Goal: Complete application form

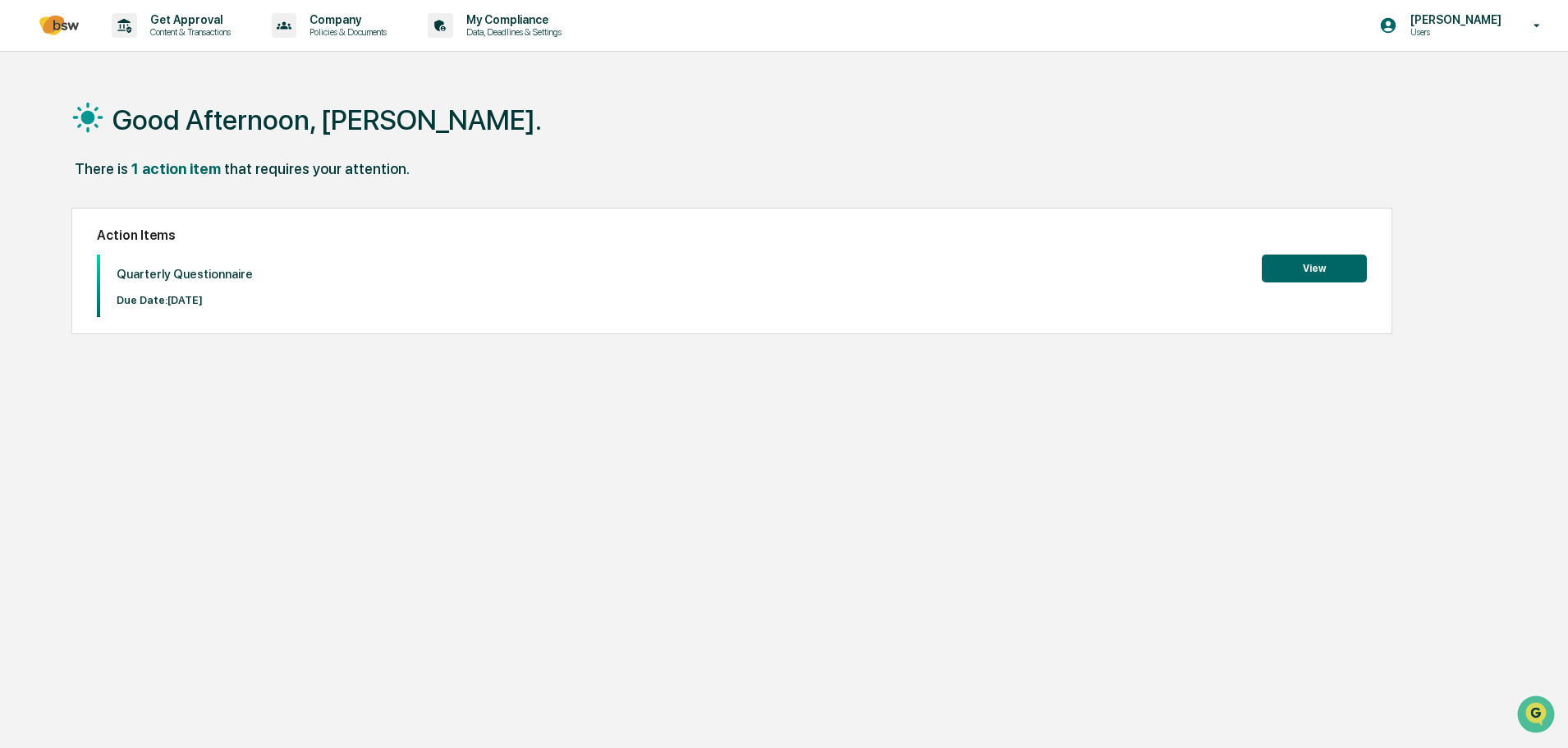
click at [1332, 263] on button "View" at bounding box center [1314, 268] width 105 height 28
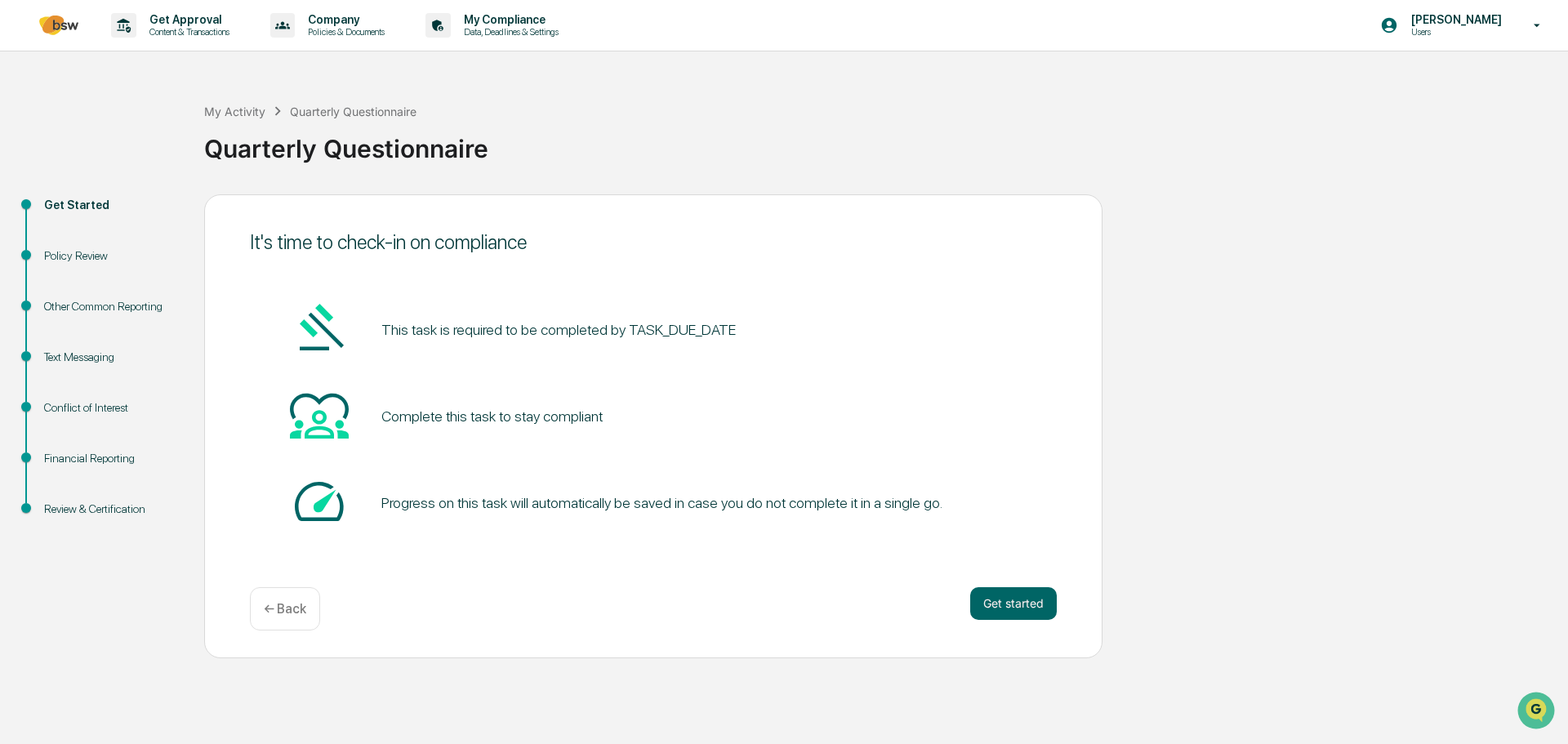
click at [1015, 614] on button "Get started" at bounding box center [1013, 604] width 86 height 33
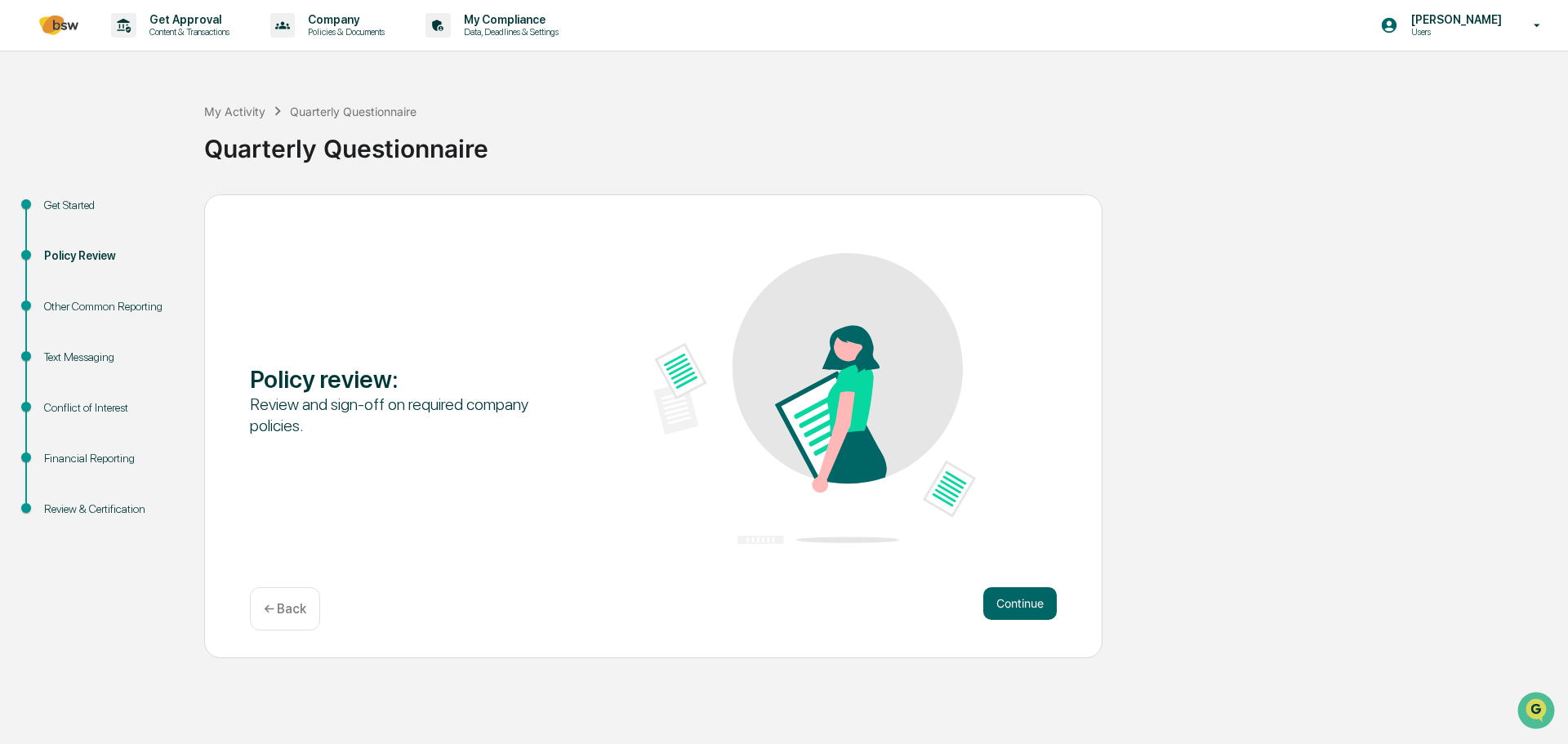
click at [1030, 609] on button "Continue" at bounding box center [1021, 604] width 74 height 33
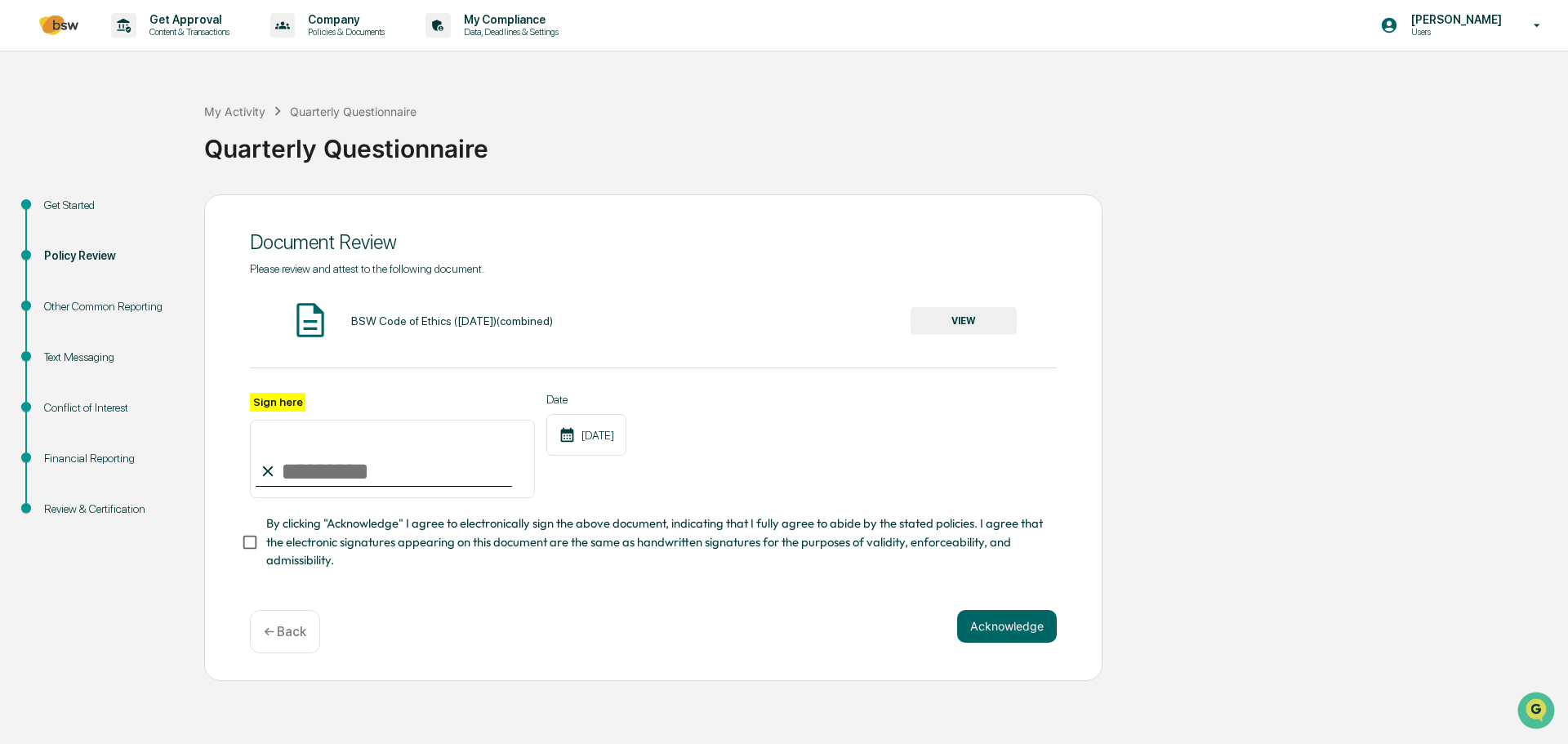
click at [305, 312] on img at bounding box center [311, 320] width 41 height 41
click at [990, 321] on button "VIEW" at bounding box center [963, 320] width 106 height 28
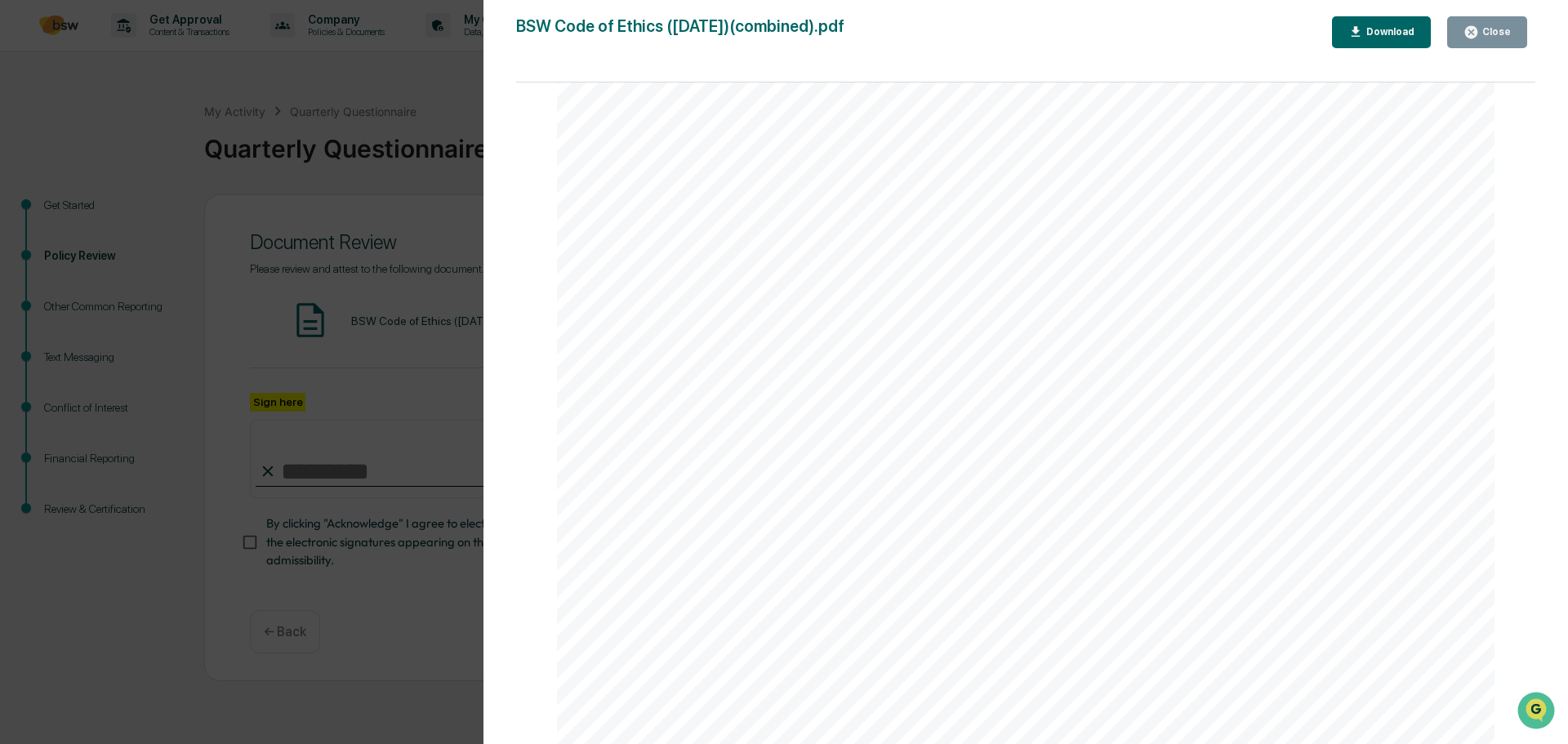
scroll to position [14525, 0]
click at [417, 426] on div "Version History [DATE] 09:14 PM [PERSON_NAME] BSW Code of Ethics ([DATE])(combi…" at bounding box center [784, 372] width 1568 height 744
click at [1492, 29] on div "Close" at bounding box center [1494, 32] width 32 height 12
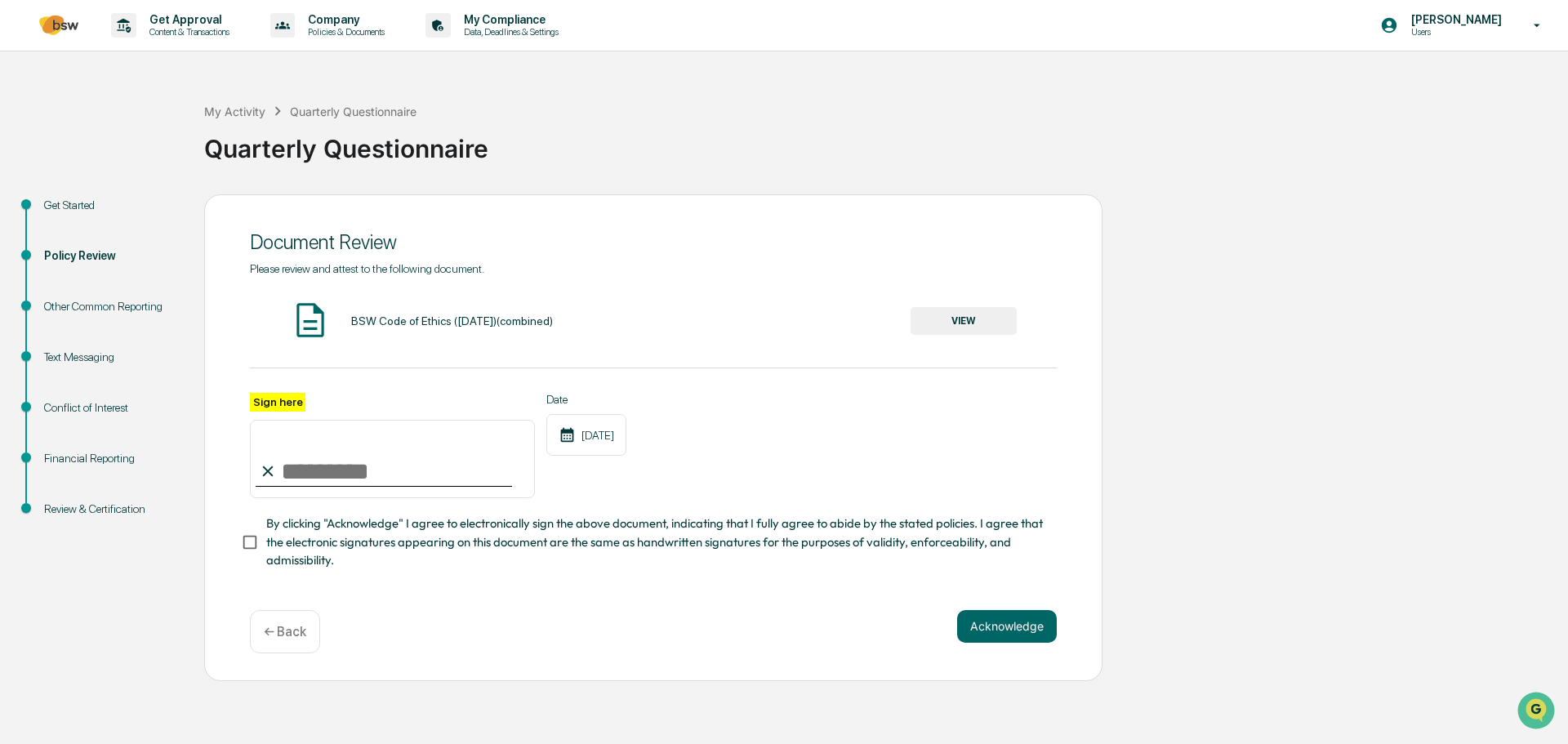
click at [276, 468] on icon at bounding box center [268, 471] width 18 height 18
click at [300, 471] on input "Sign here" at bounding box center [392, 459] width 285 height 78
type input "**********"
click at [1051, 634] on button "Acknowledge" at bounding box center [1006, 627] width 100 height 33
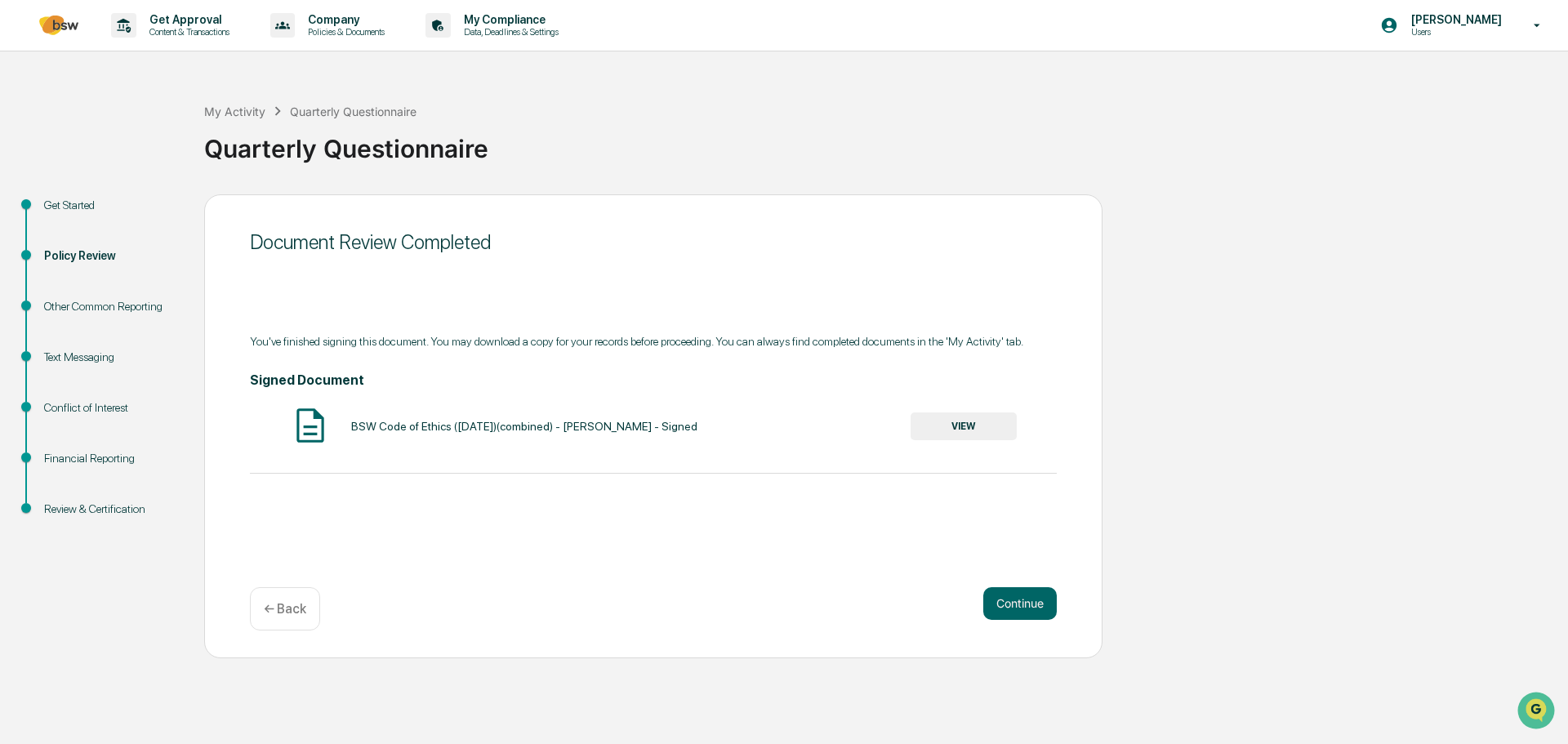
click at [1026, 587] on button "Continue" at bounding box center [1021, 604] width 74 height 33
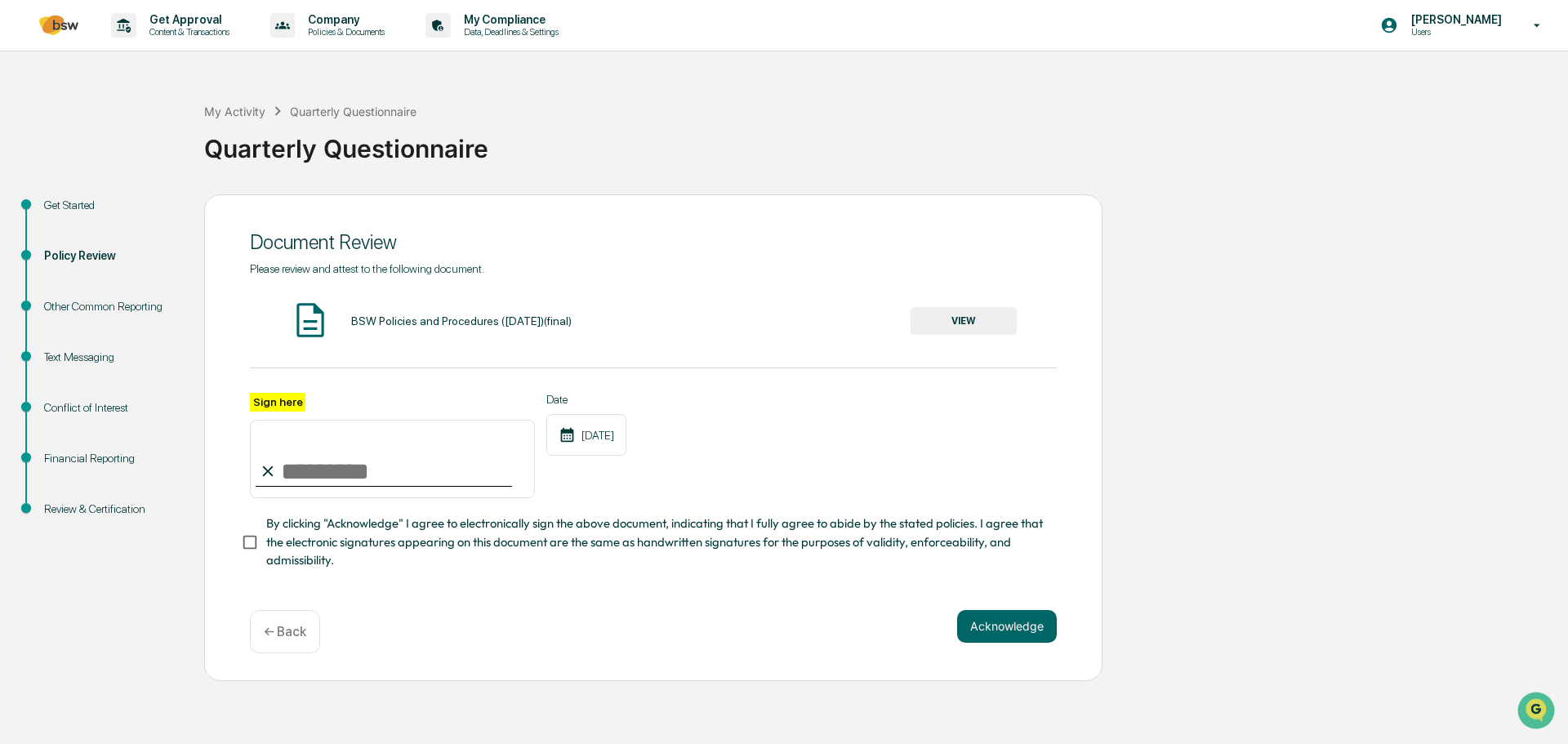
click at [957, 321] on button "VIEW" at bounding box center [963, 320] width 106 height 28
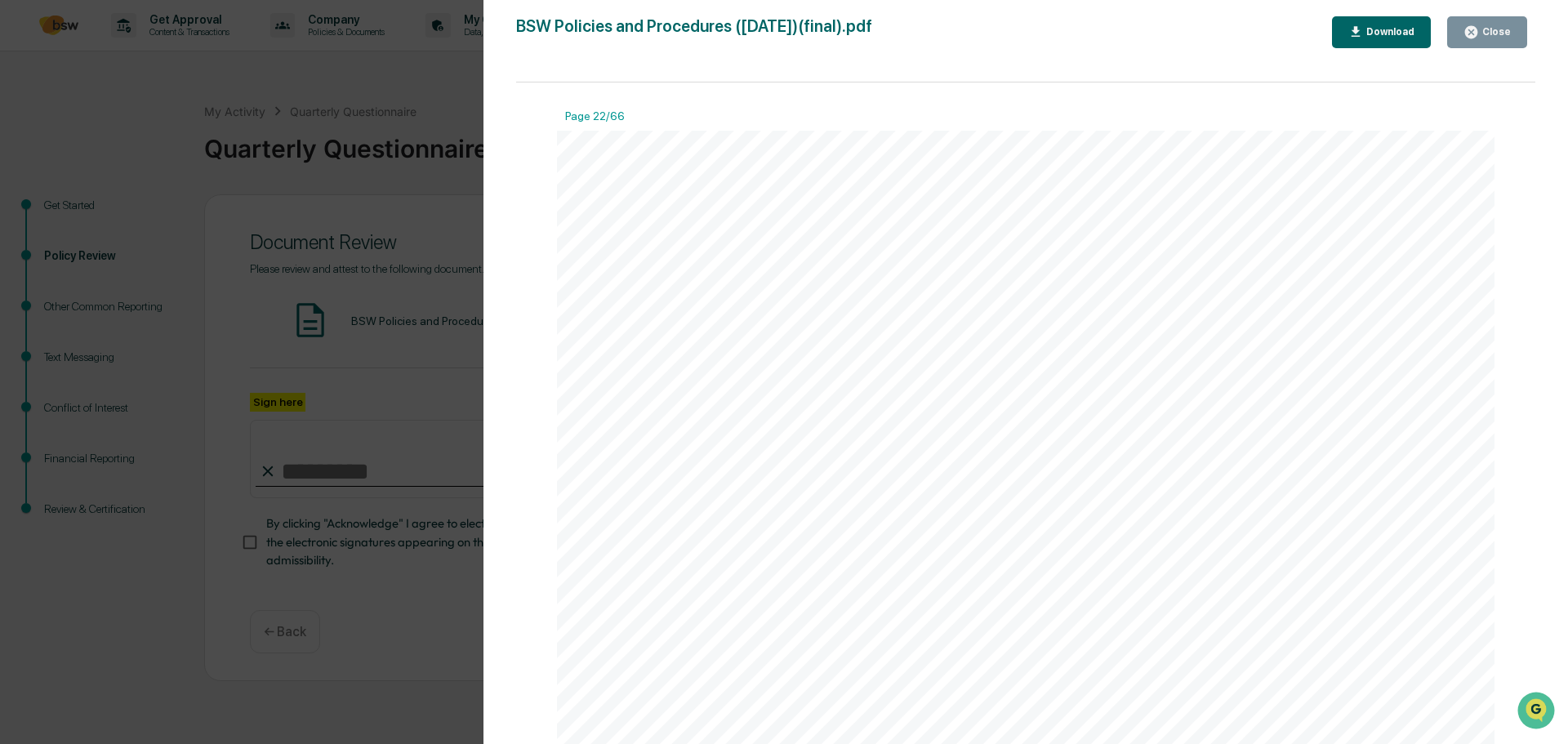
scroll to position [26802, 0]
click at [1477, 34] on icon "button" at bounding box center [1471, 32] width 13 height 13
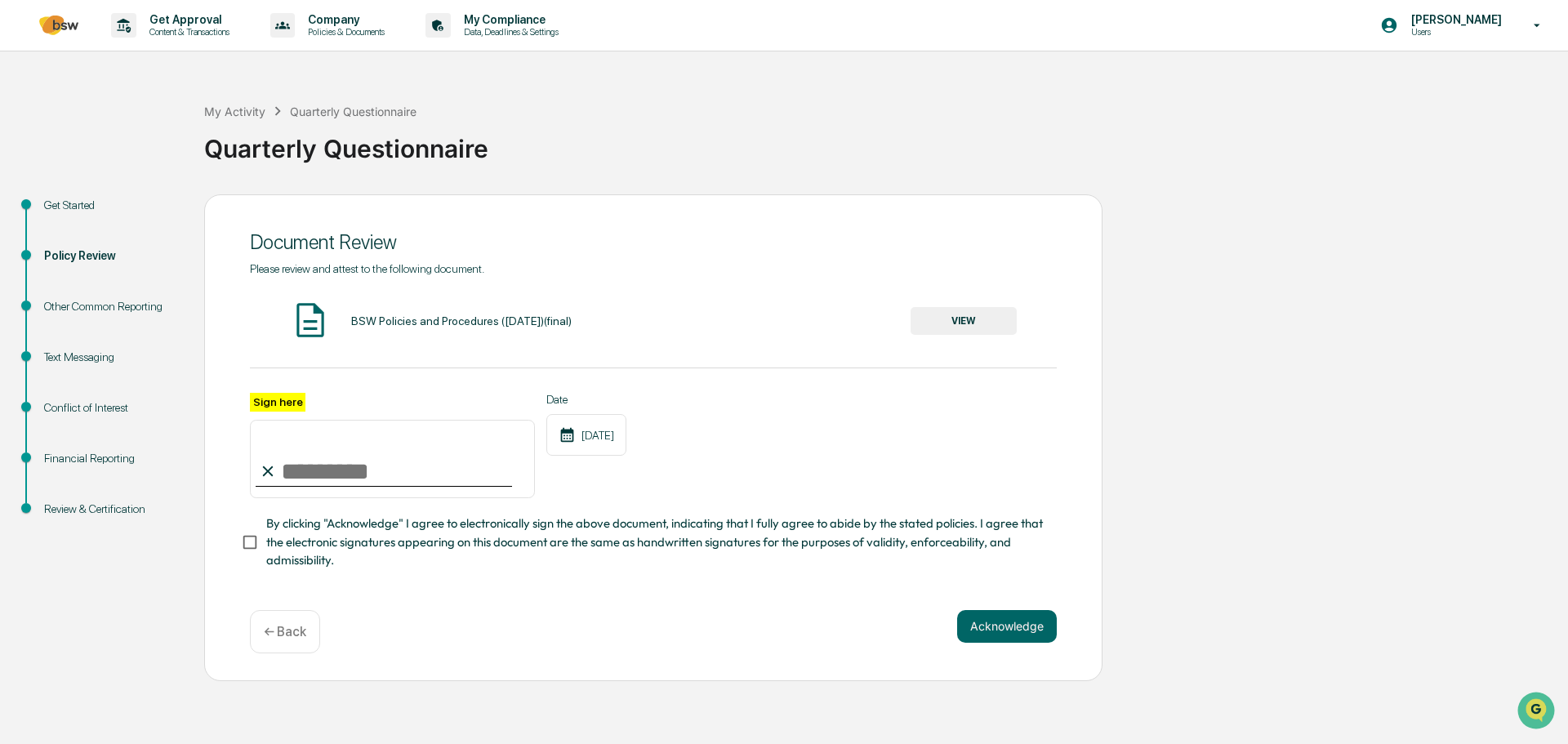
click at [309, 474] on input "Sign here" at bounding box center [392, 459] width 285 height 78
type input "**********"
click at [1010, 636] on button "Acknowledge" at bounding box center [1006, 627] width 100 height 33
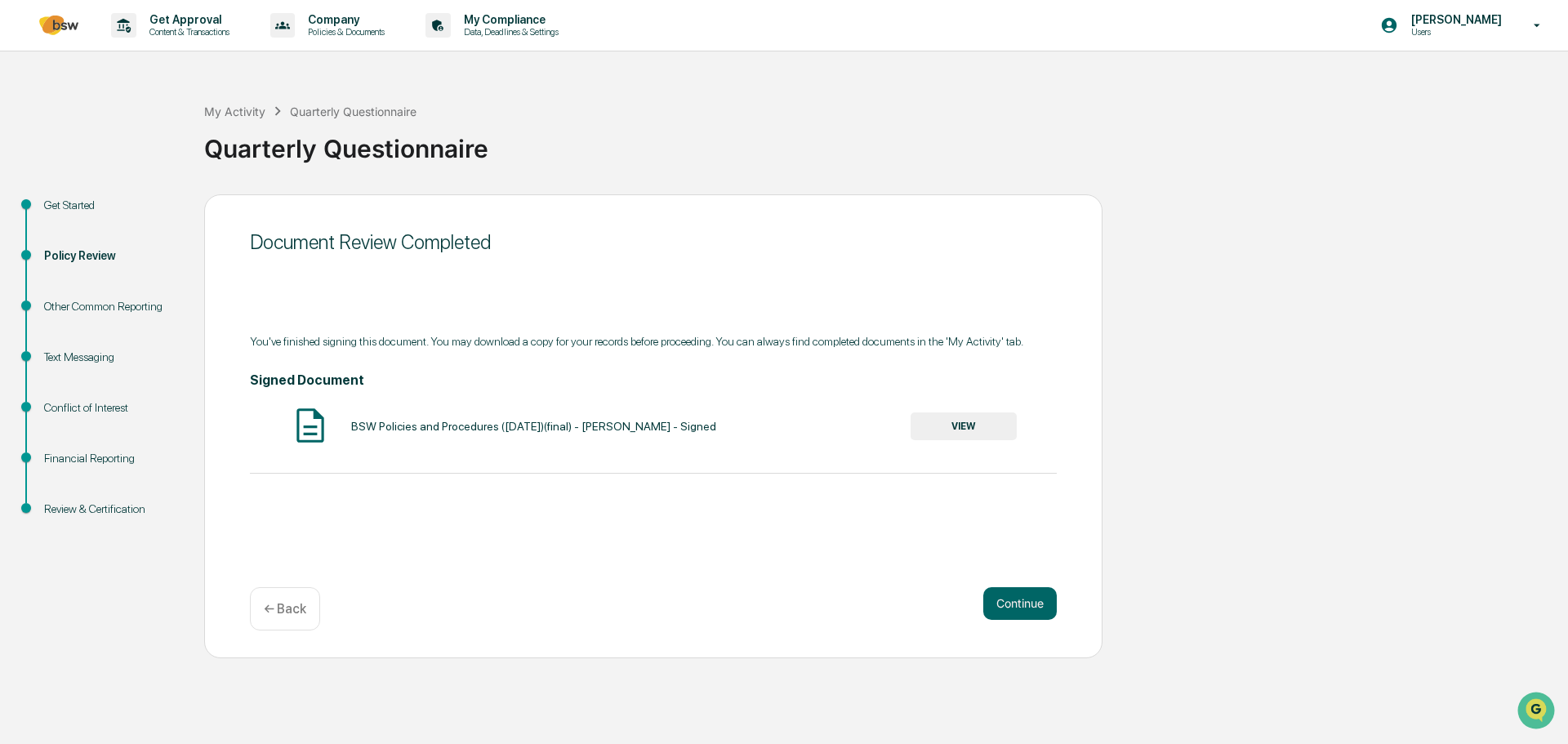
click at [1018, 598] on button "Continue" at bounding box center [1021, 604] width 74 height 33
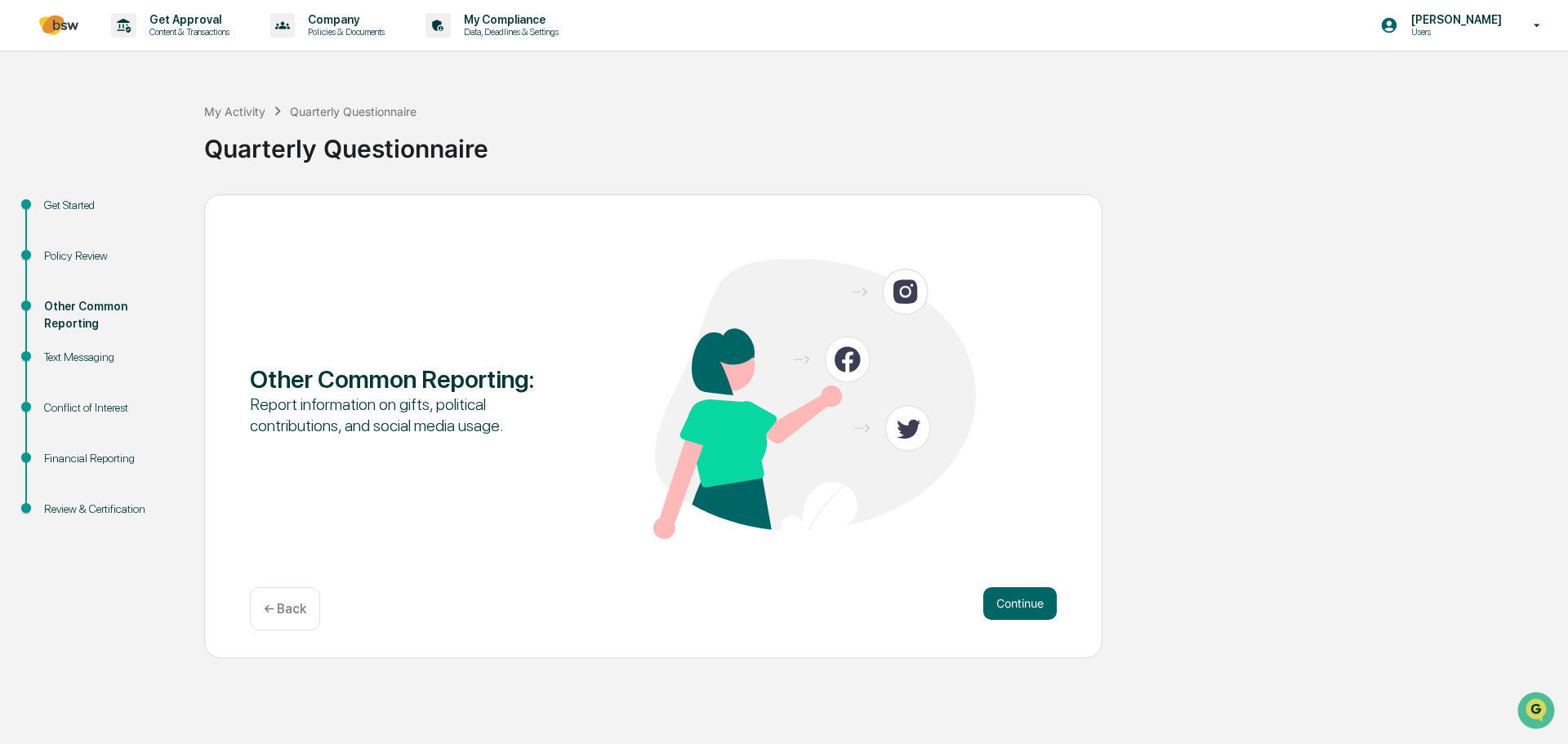
click at [1025, 600] on button "Continue" at bounding box center [1021, 604] width 74 height 33
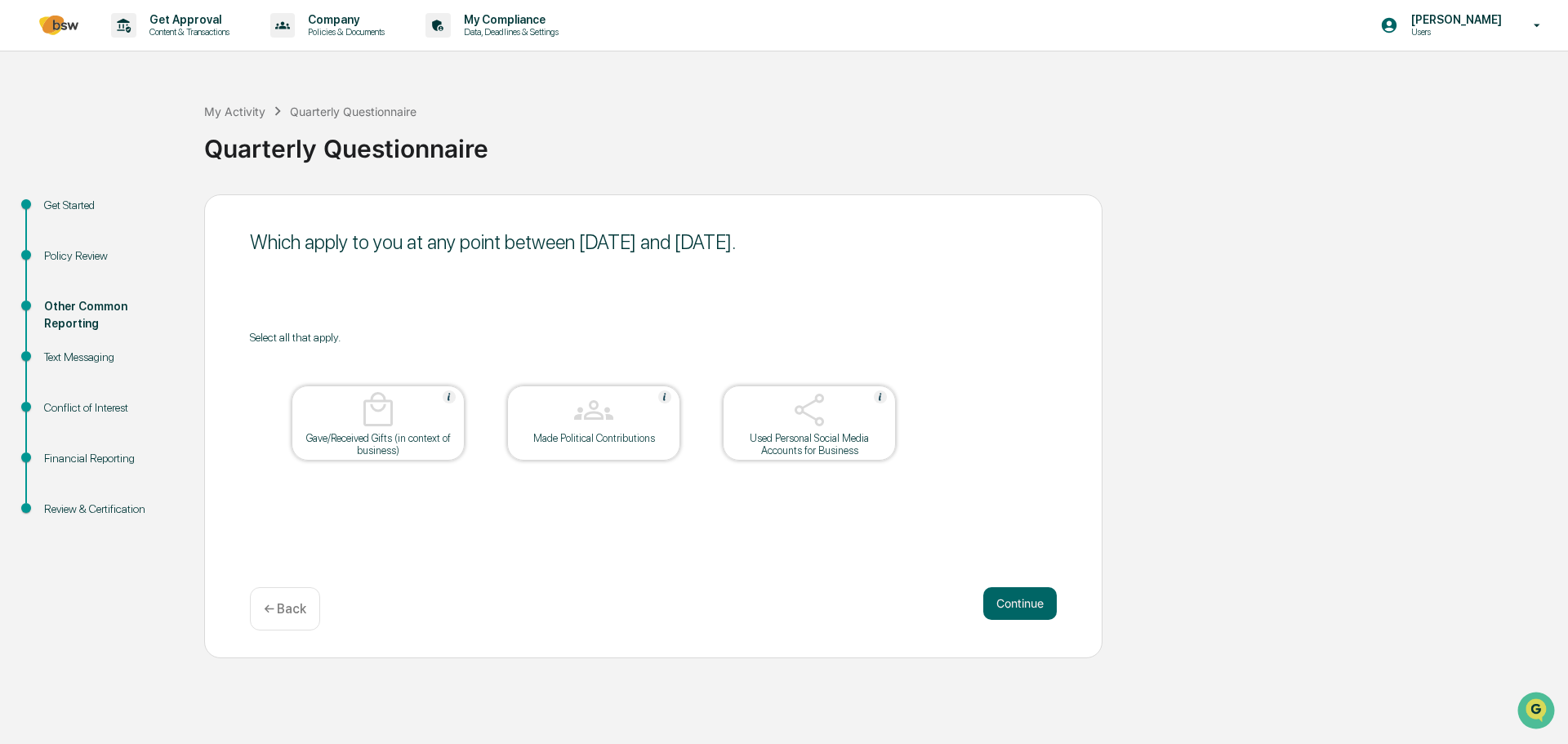
click at [1024, 600] on button "Continue" at bounding box center [1021, 604] width 74 height 33
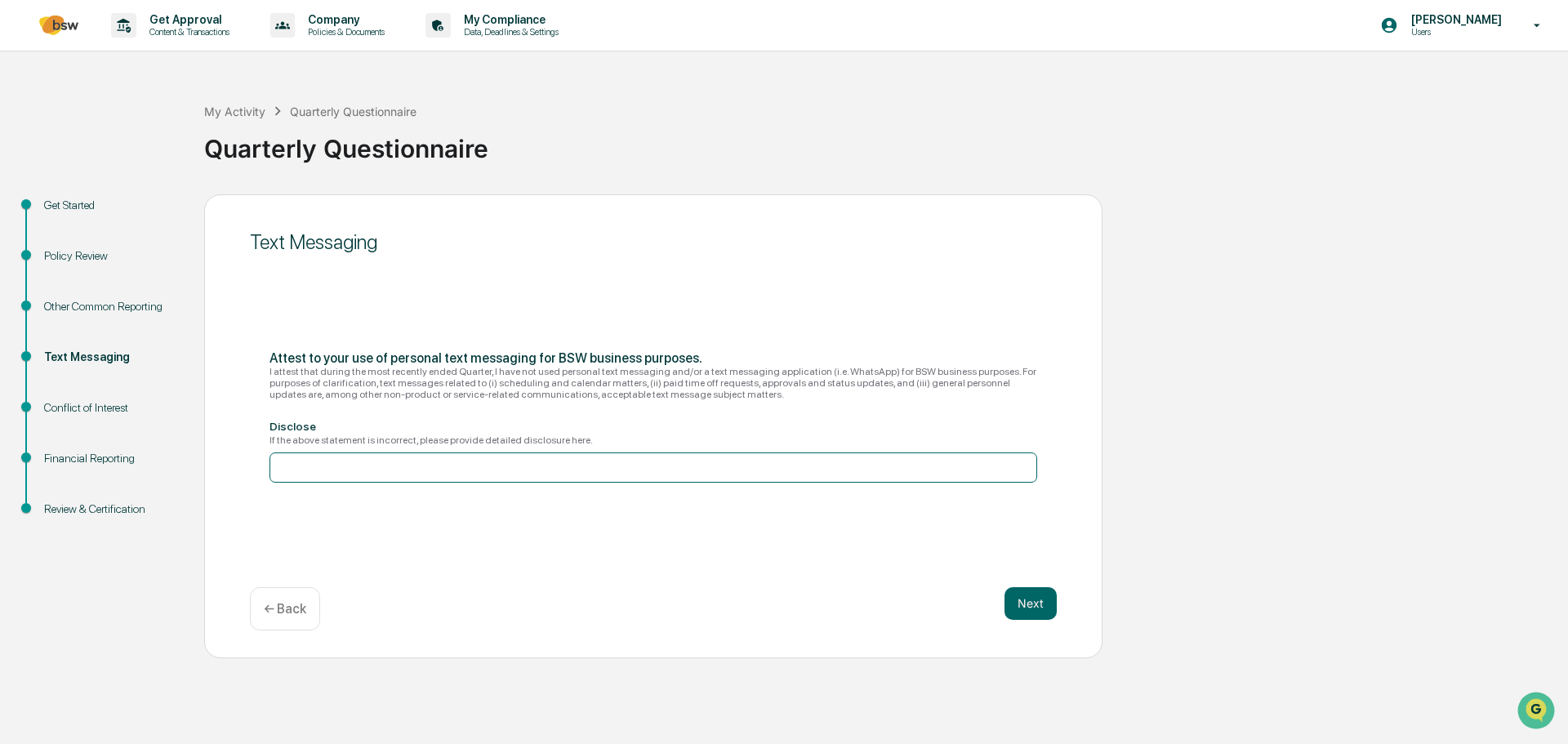
click at [324, 460] on input at bounding box center [654, 467] width 768 height 30
type input "**********"
click at [554, 584] on div "**********" at bounding box center [653, 427] width 899 height 464
click at [1021, 604] on button "Next" at bounding box center [1030, 604] width 52 height 33
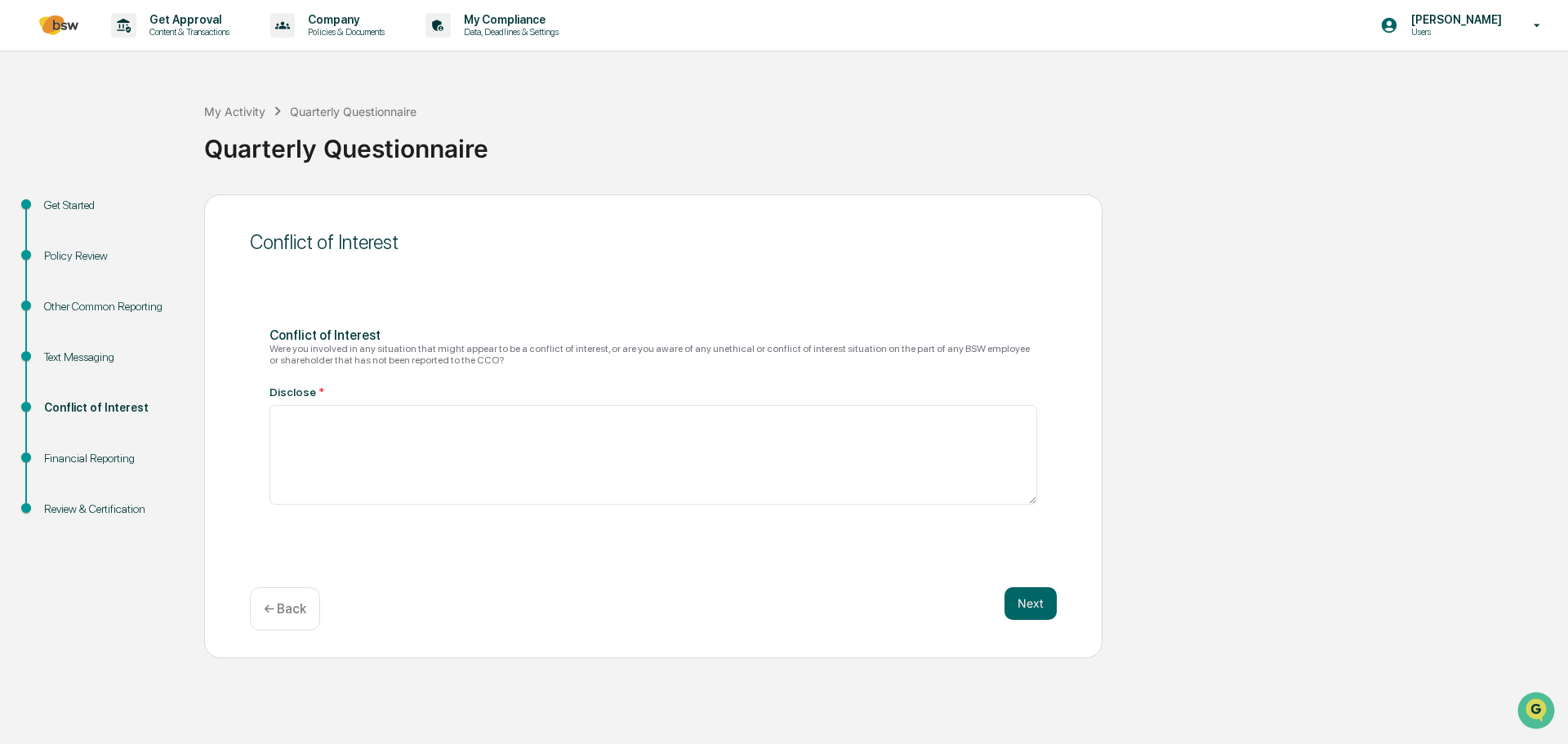
click at [1037, 605] on button "Next" at bounding box center [1030, 604] width 52 height 33
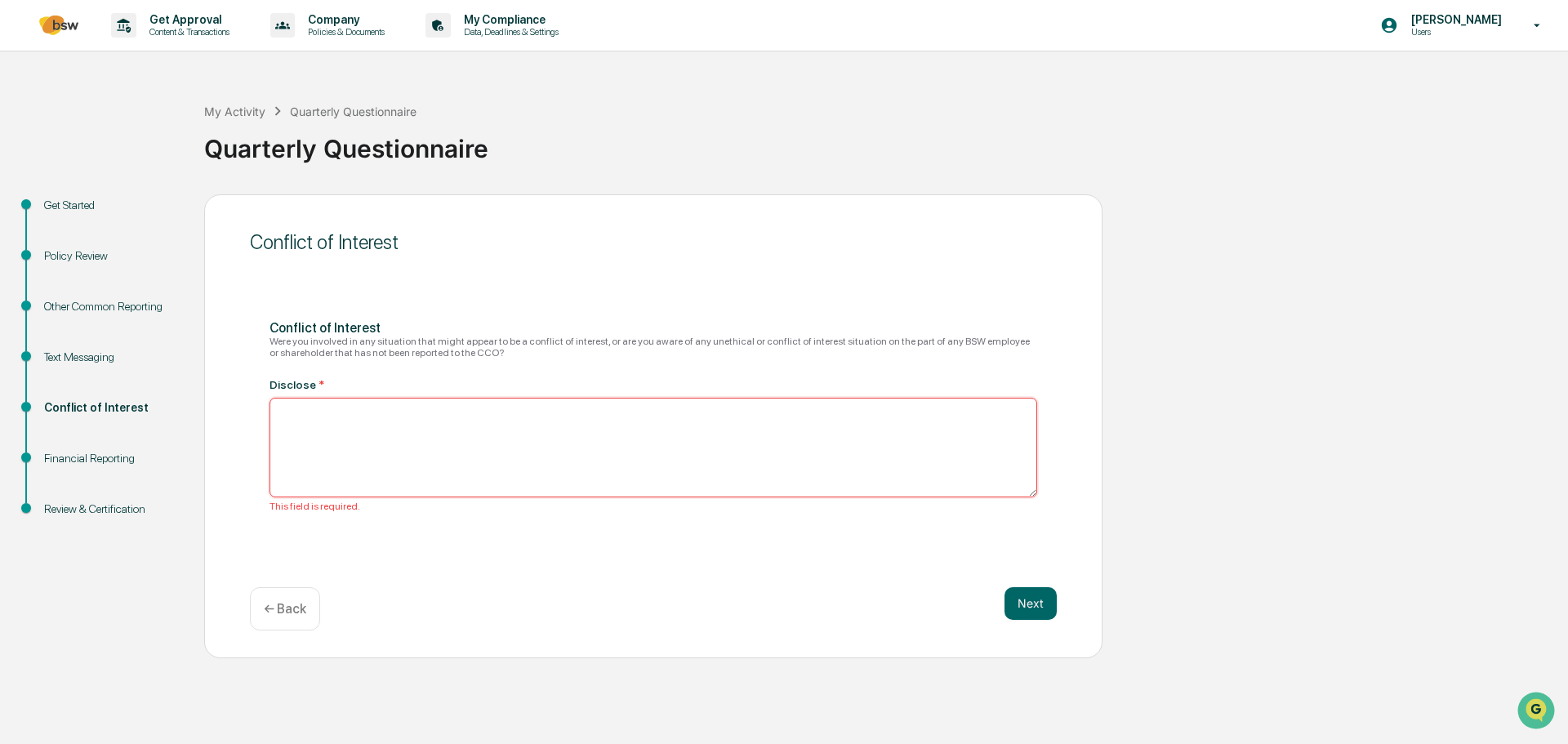
click at [649, 454] on textarea at bounding box center [654, 447] width 768 height 100
type textarea "**"
click at [1021, 604] on button "Next" at bounding box center [1030, 604] width 52 height 33
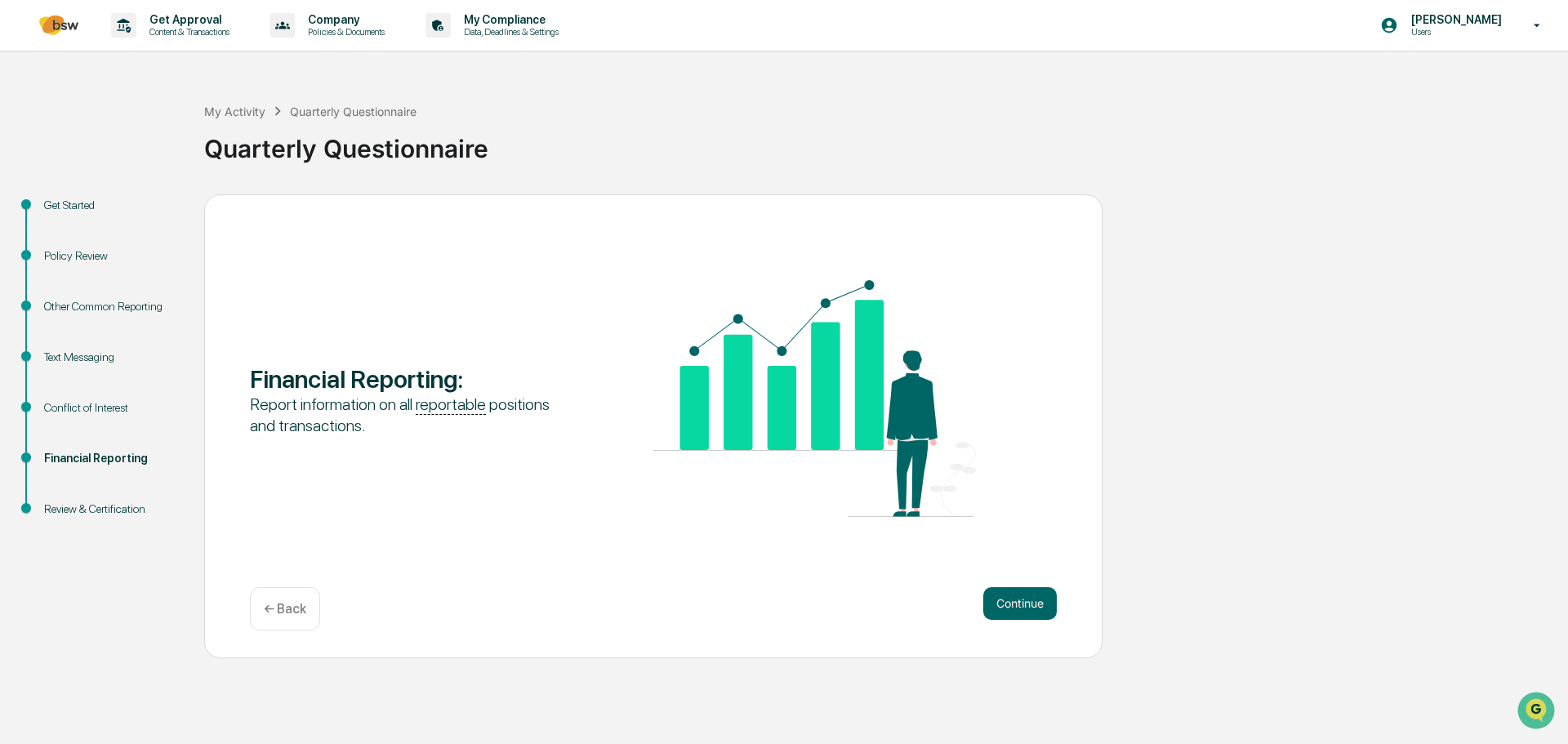
click at [1020, 601] on button "Continue" at bounding box center [1021, 604] width 74 height 33
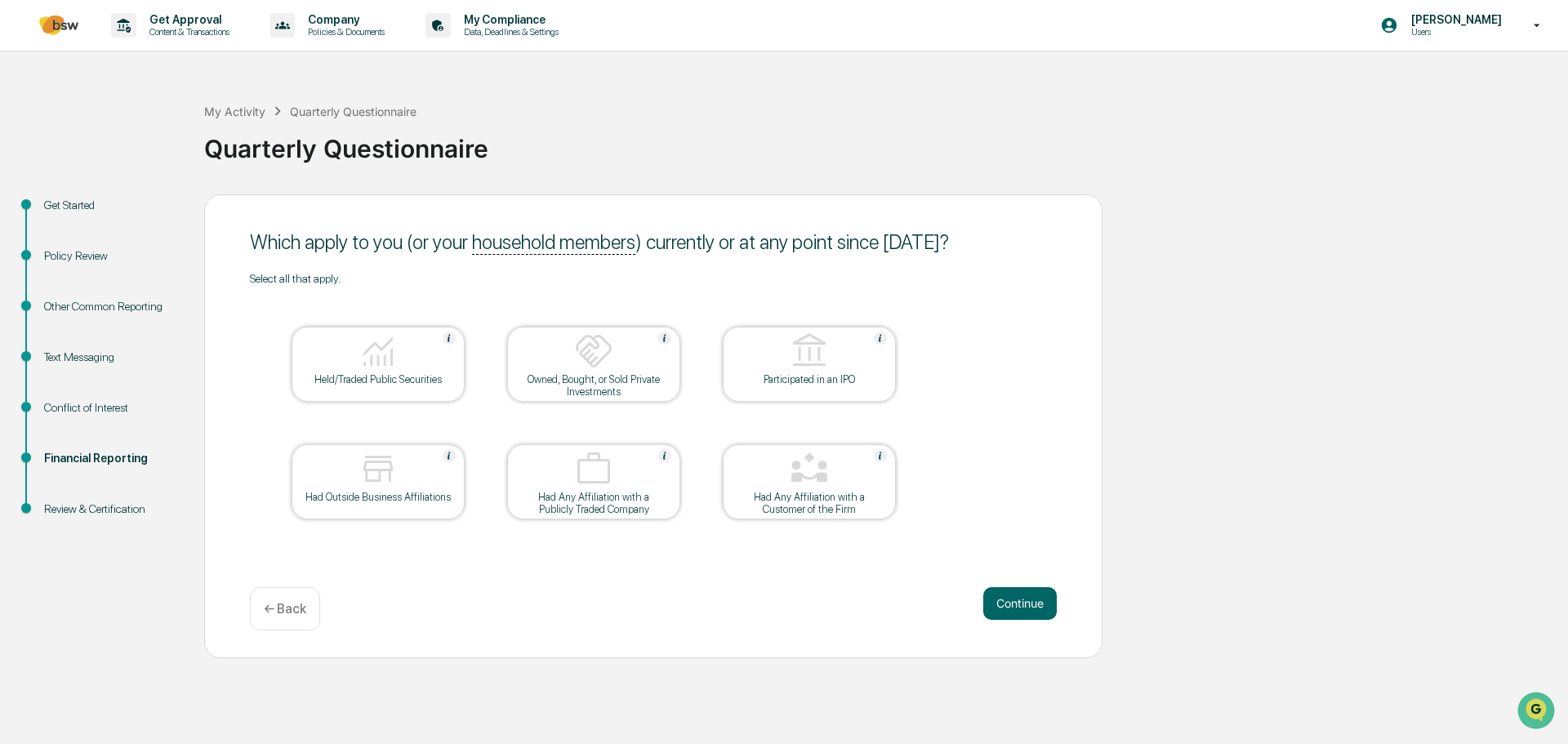
click at [411, 361] on div at bounding box center [377, 352] width 163 height 42
